Goal: Transaction & Acquisition: Purchase product/service

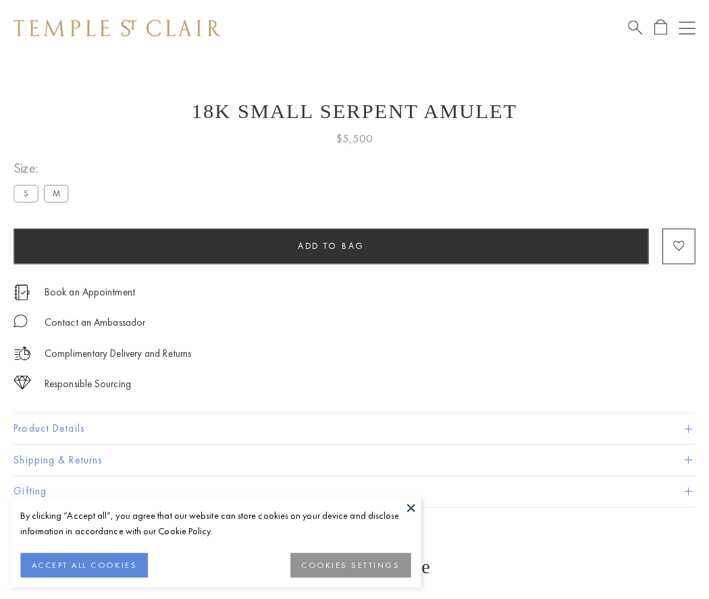
scroll to position [54, 0]
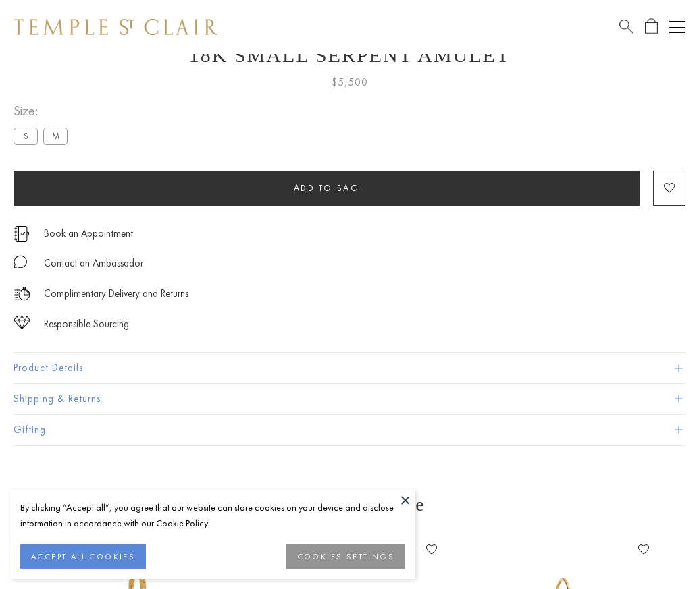
click at [326, 188] on span "Add to bag" at bounding box center [327, 187] width 66 height 11
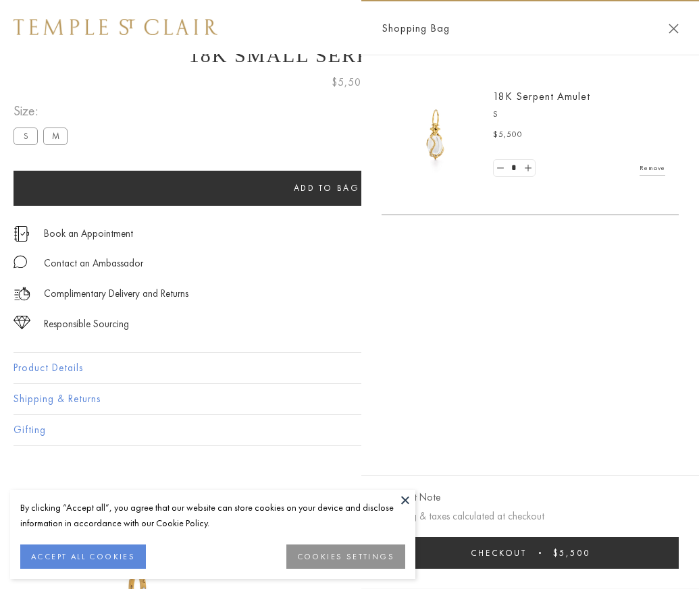
click at [527, 559] on span "Checkout" at bounding box center [499, 552] width 56 height 11
